Goal: Information Seeking & Learning: Learn about a topic

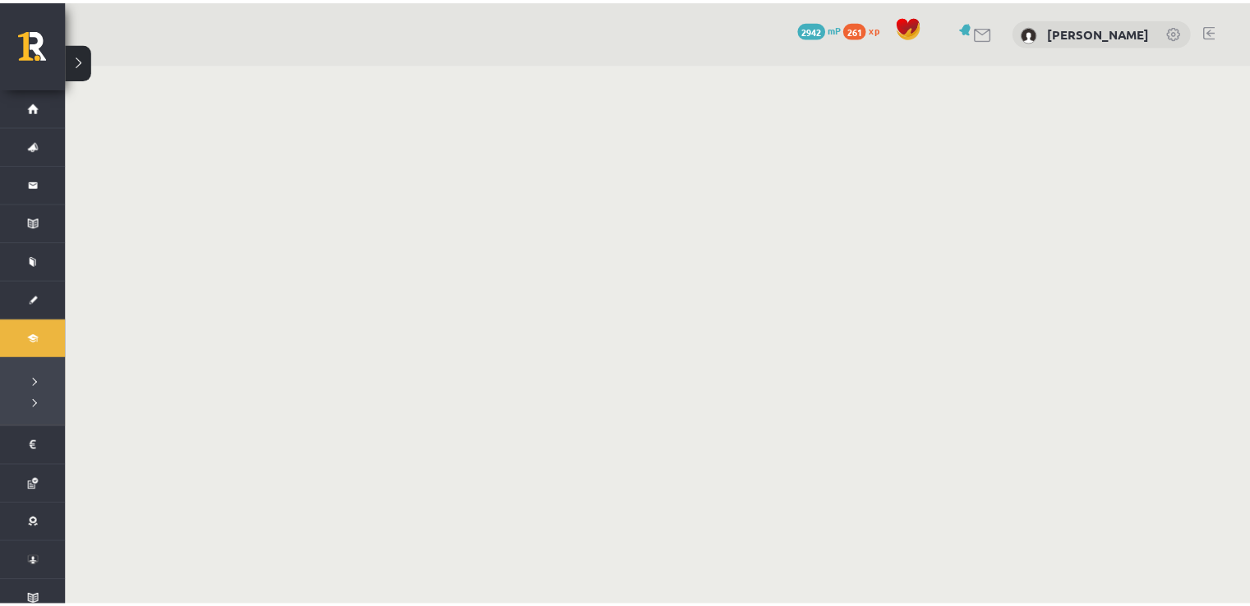
scroll to position [975, 0]
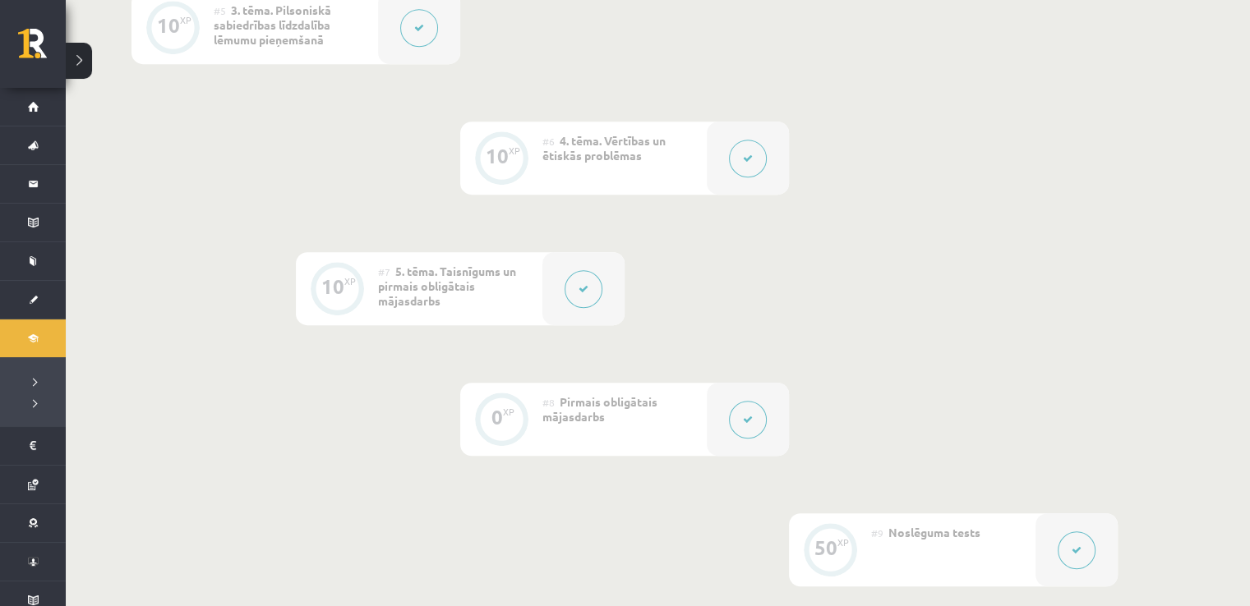
click at [90, 53] on button at bounding box center [79, 61] width 26 height 36
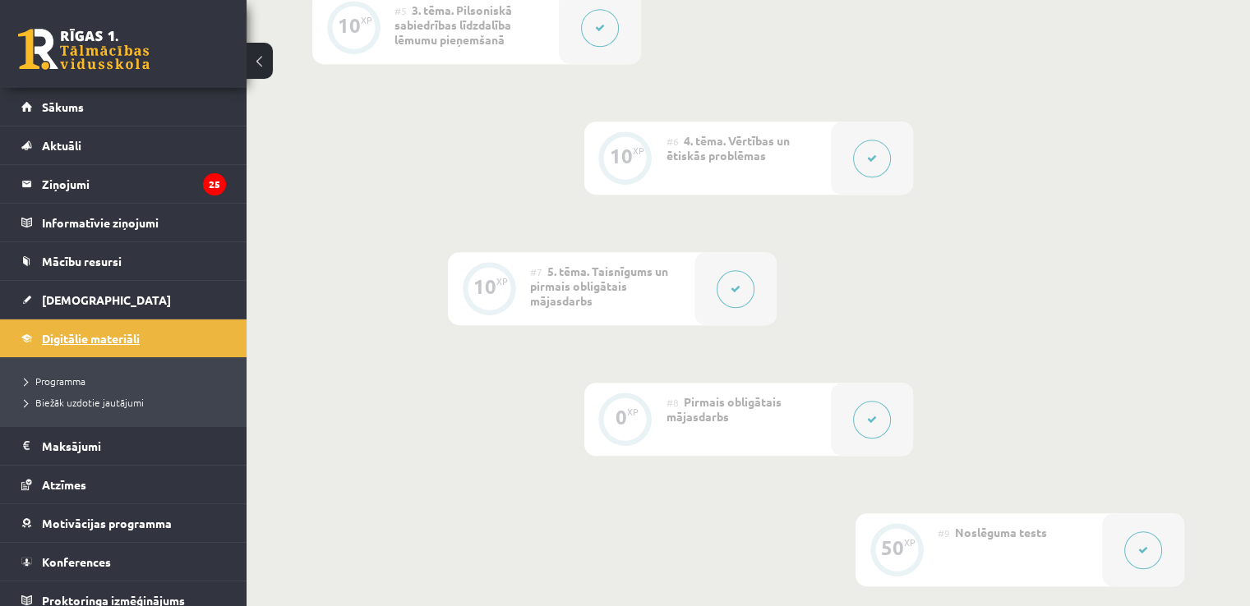
click at [133, 337] on span "Digitālie materiāli" at bounding box center [91, 338] width 98 height 15
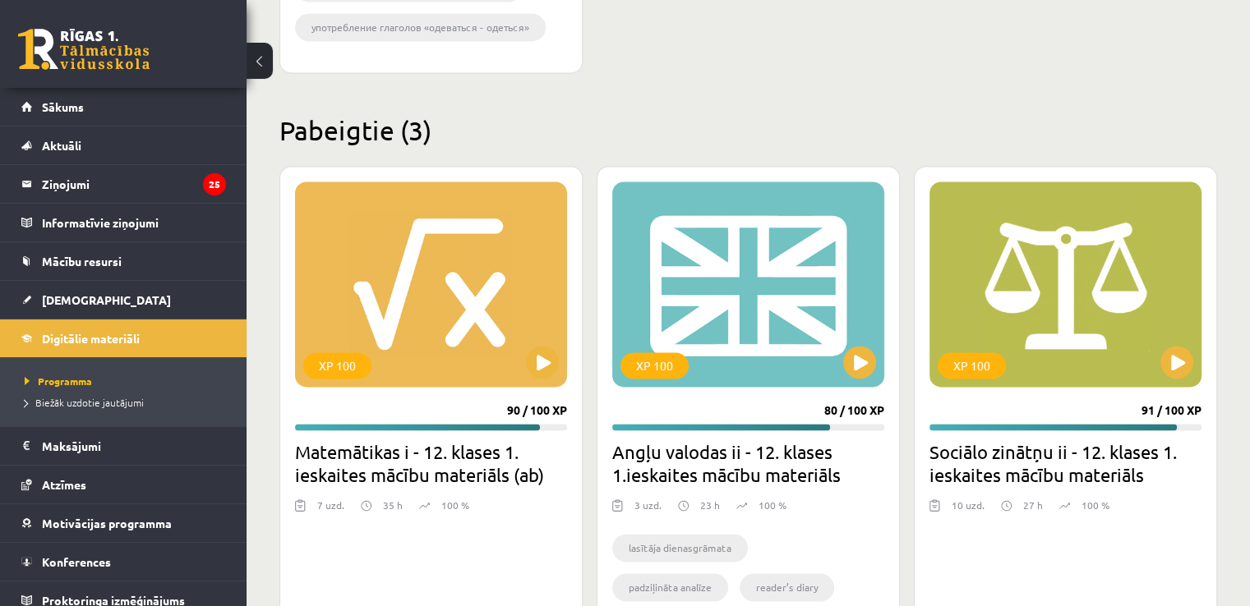
scroll to position [2527, 0]
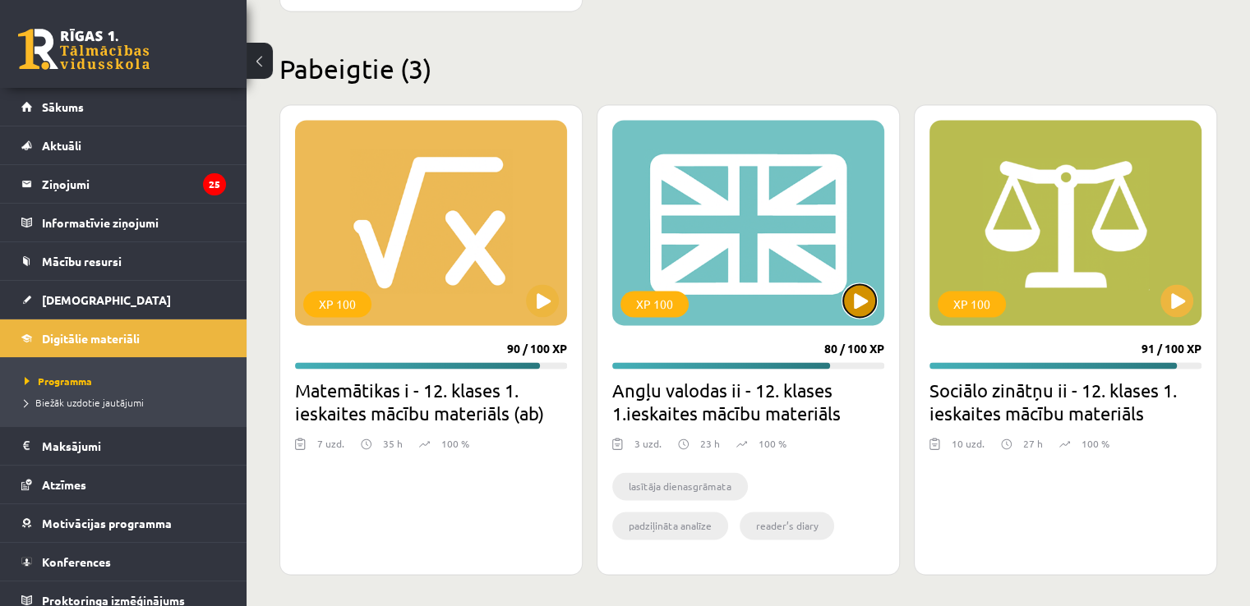
click at [854, 293] on button at bounding box center [859, 300] width 33 height 33
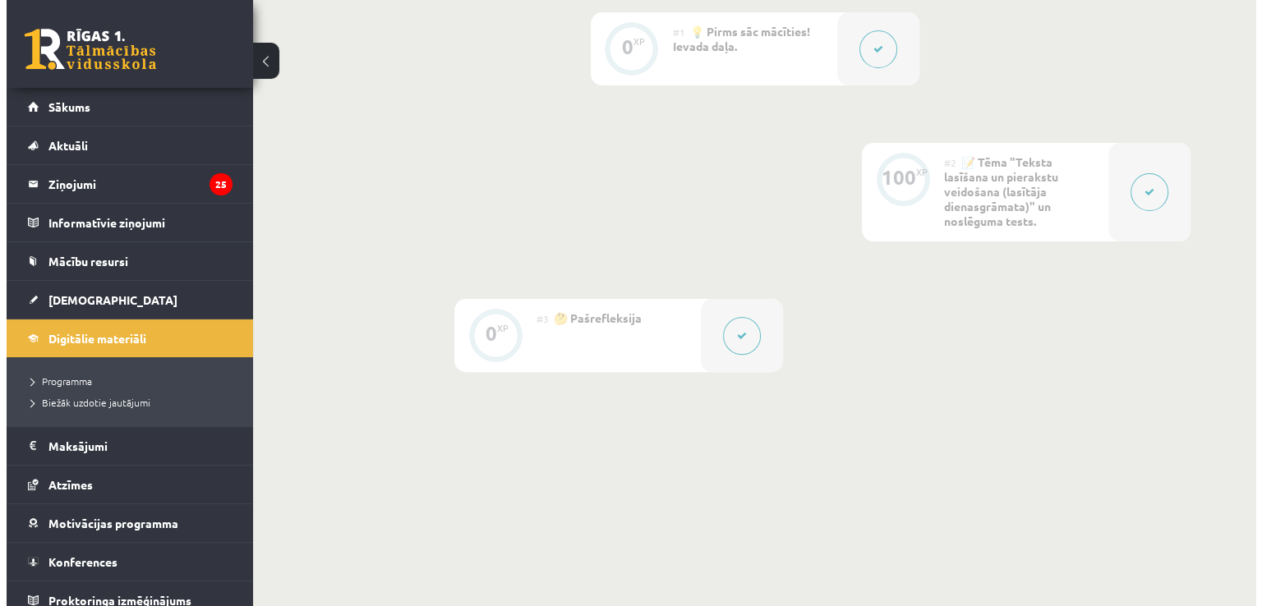
scroll to position [421, 0]
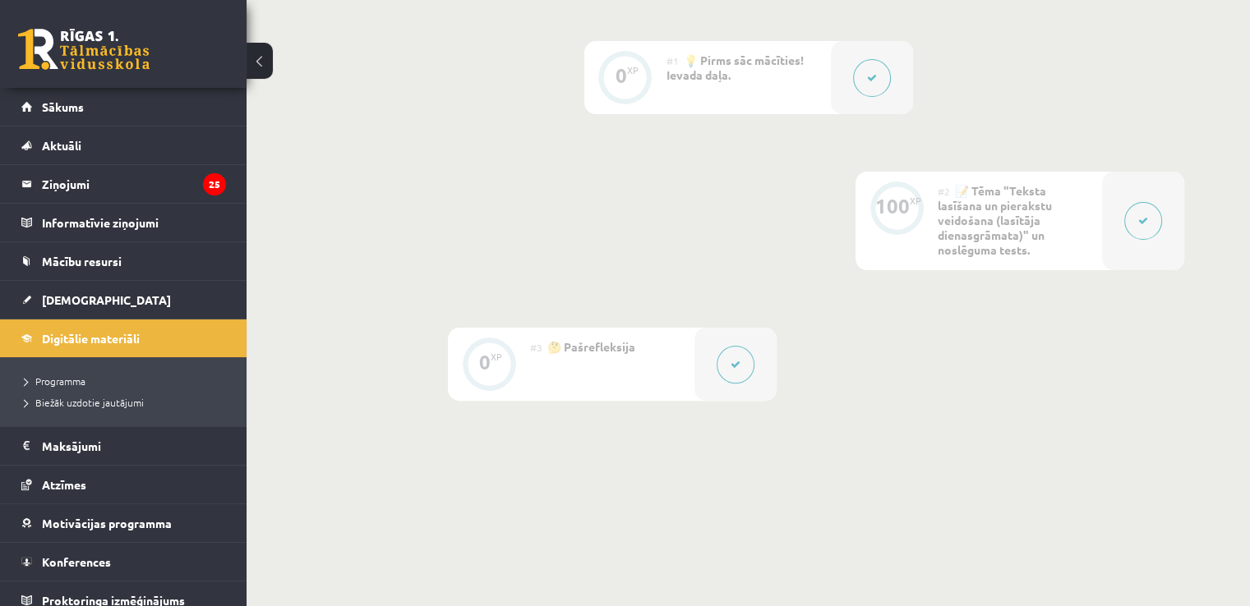
click at [1150, 219] on button at bounding box center [1143, 221] width 38 height 38
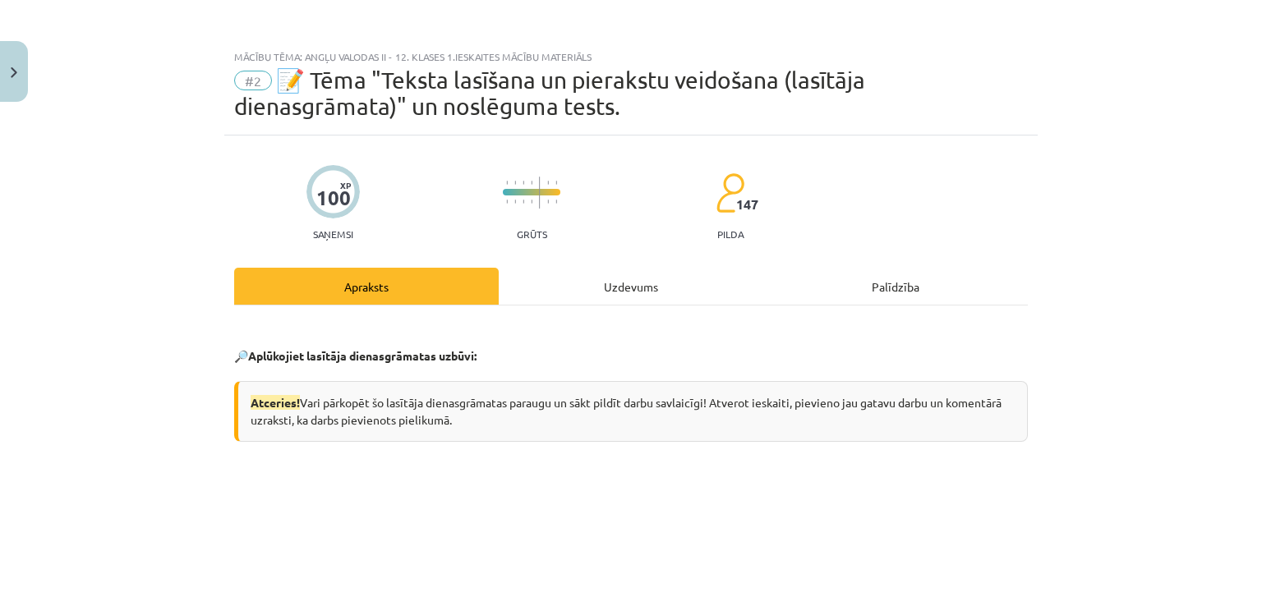
click at [560, 295] on div "Uzdevums" at bounding box center [631, 286] width 265 height 37
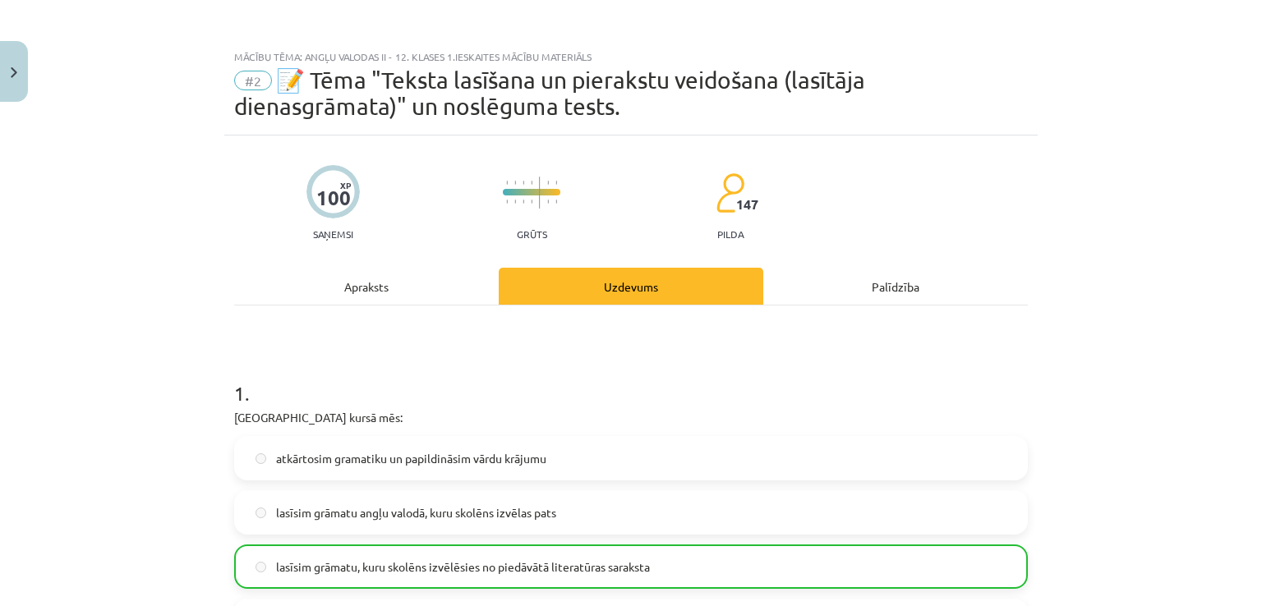
scroll to position [41, 0]
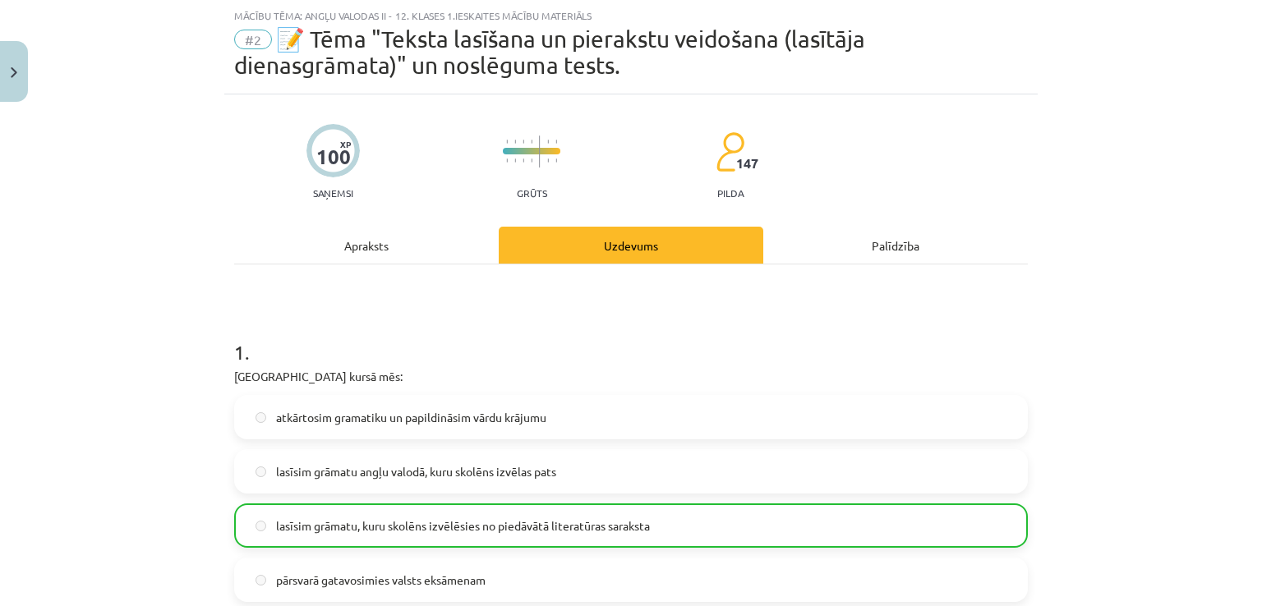
drag, startPoint x: 405, startPoint y: 266, endPoint x: 414, endPoint y: 257, distance: 12.8
click at [417, 255] on div "Apraksts" at bounding box center [366, 245] width 265 height 37
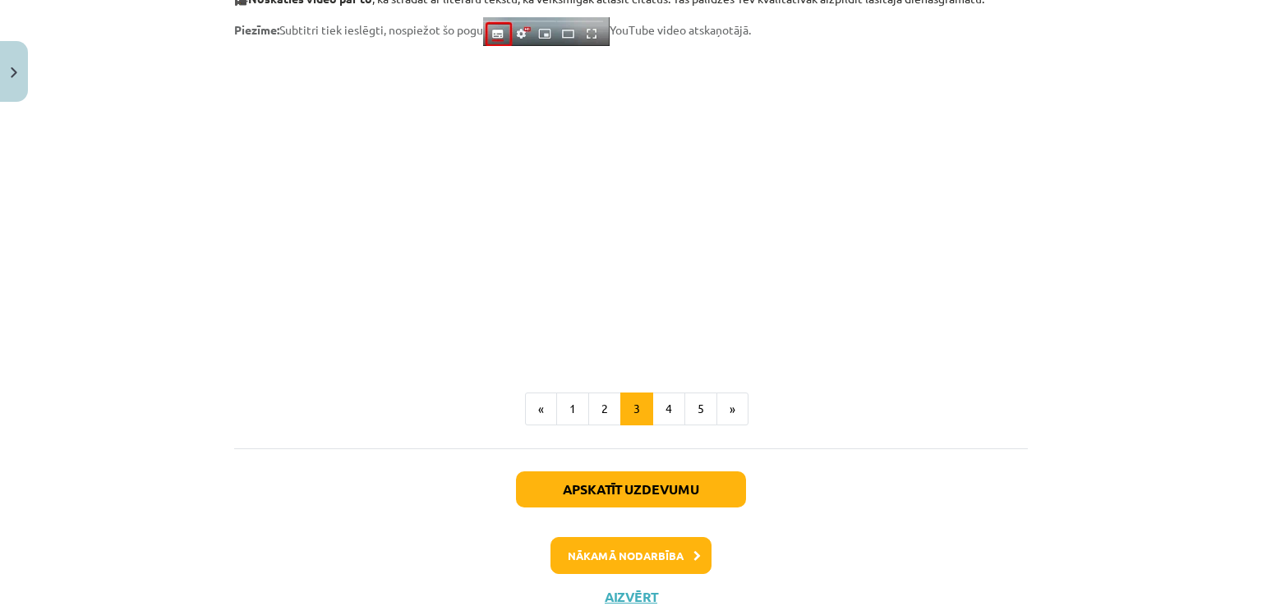
scroll to position [1421, 0]
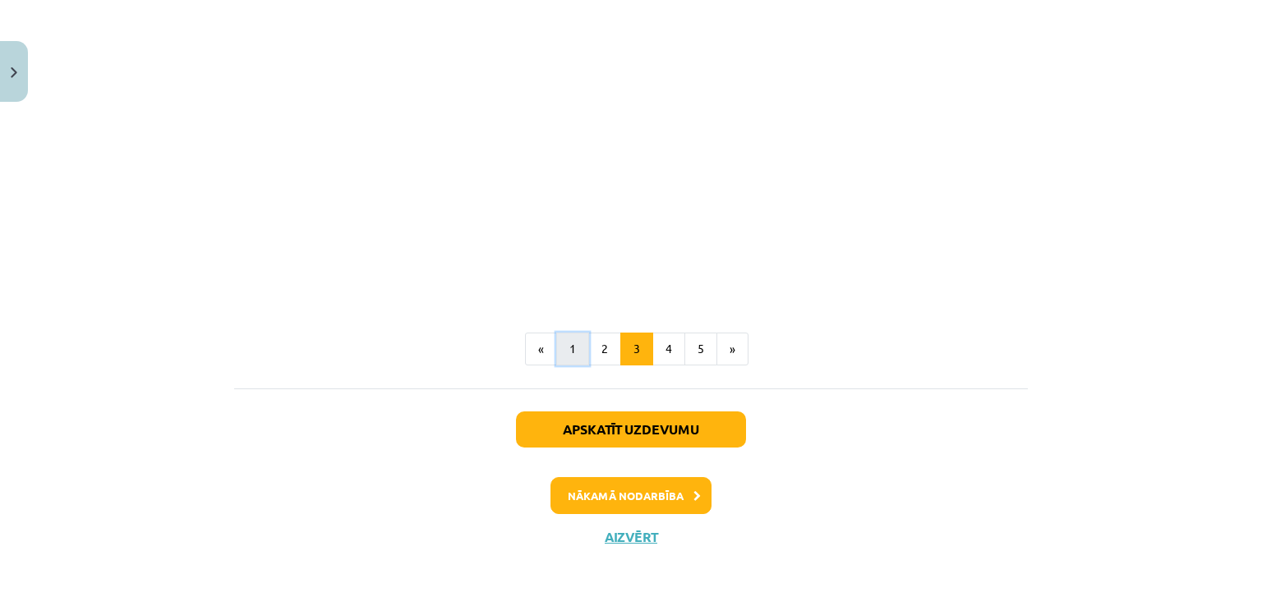
click at [559, 346] on button "1" at bounding box center [572, 349] width 33 height 33
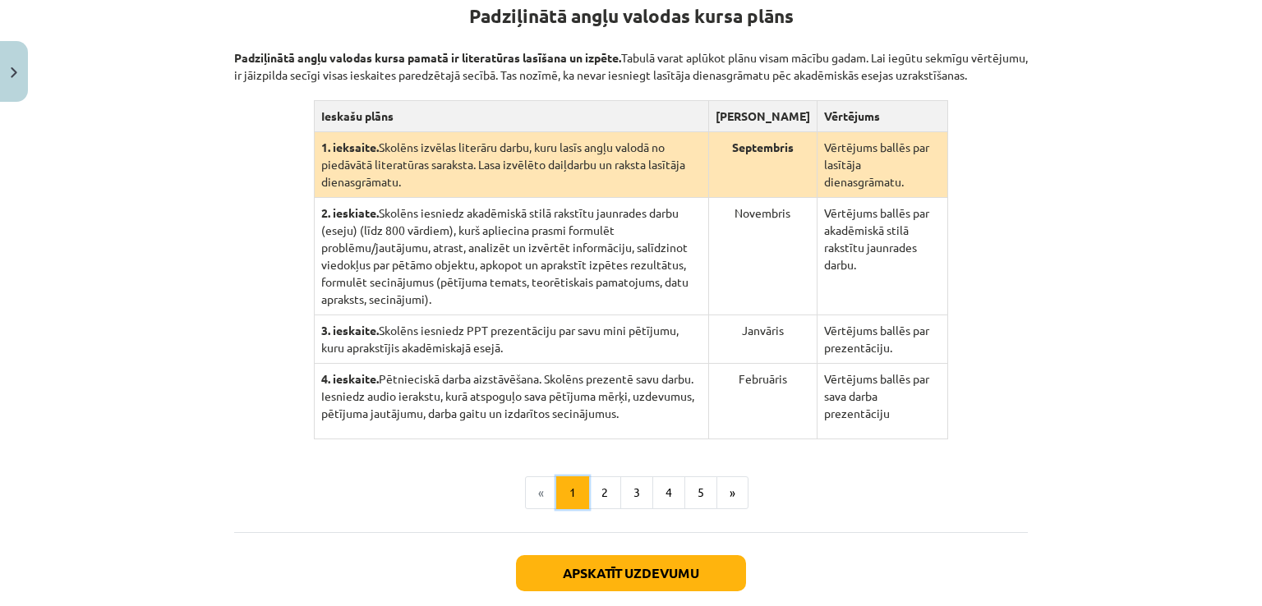
scroll to position [320, 0]
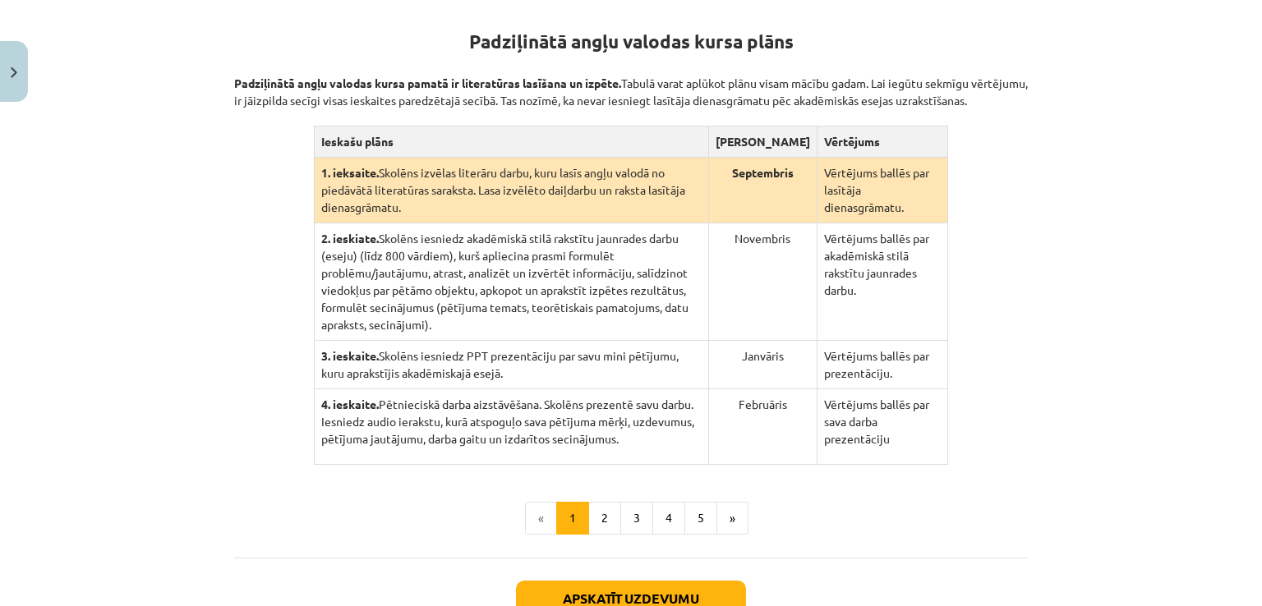
drag, startPoint x: 315, startPoint y: 155, endPoint x: 934, endPoint y: 415, distance: 671.8
click at [947, 429] on div "Padziļinātā angļu valodas kursa plāns Padziļinātā angļu valodas kursa pamatā ir…" at bounding box center [631, 233] width 794 height 464
copy table
